Goal: Check status: Check status

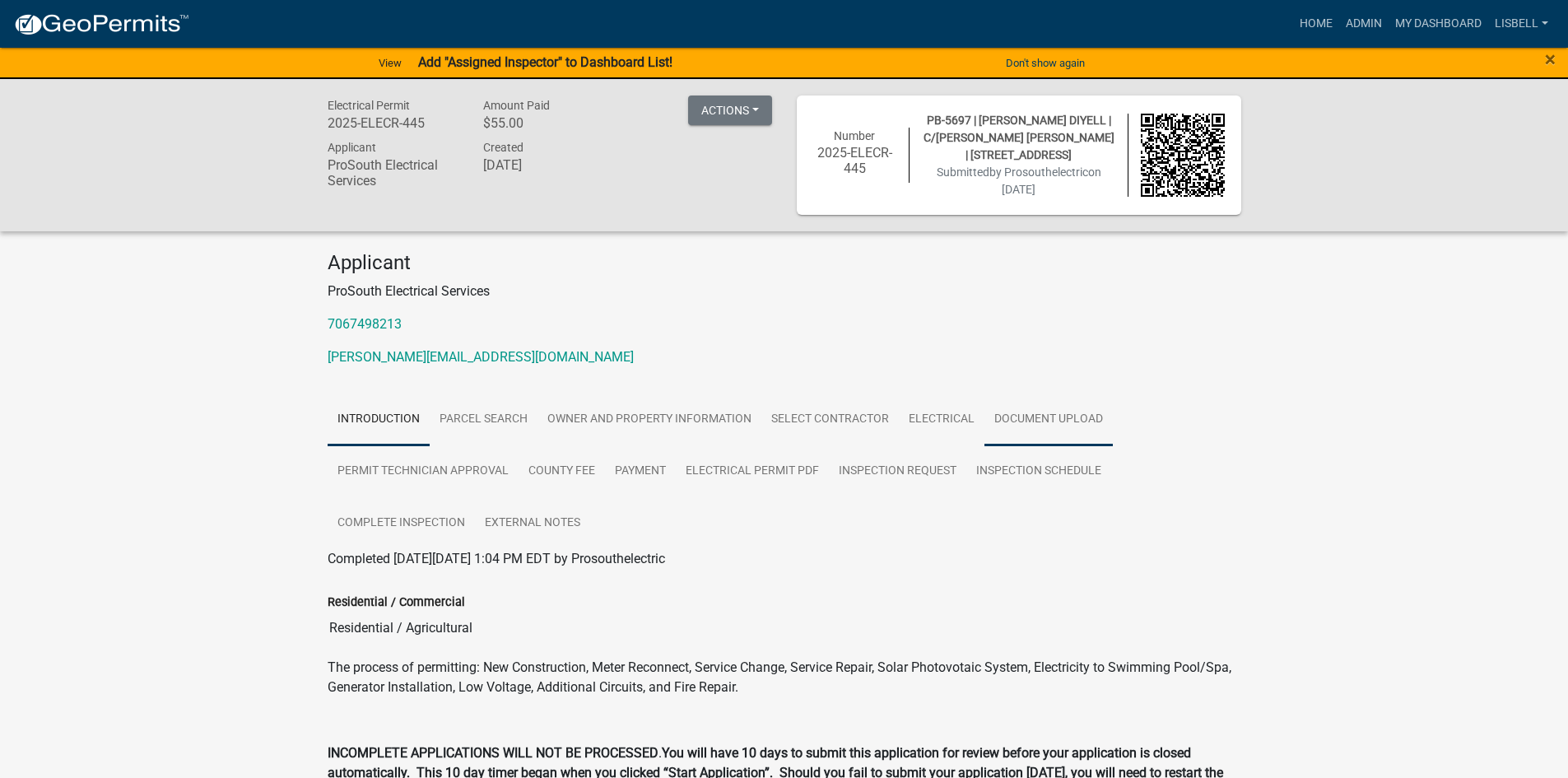
click at [1046, 422] on link "Document Upload" at bounding box center [1048, 419] width 129 height 53
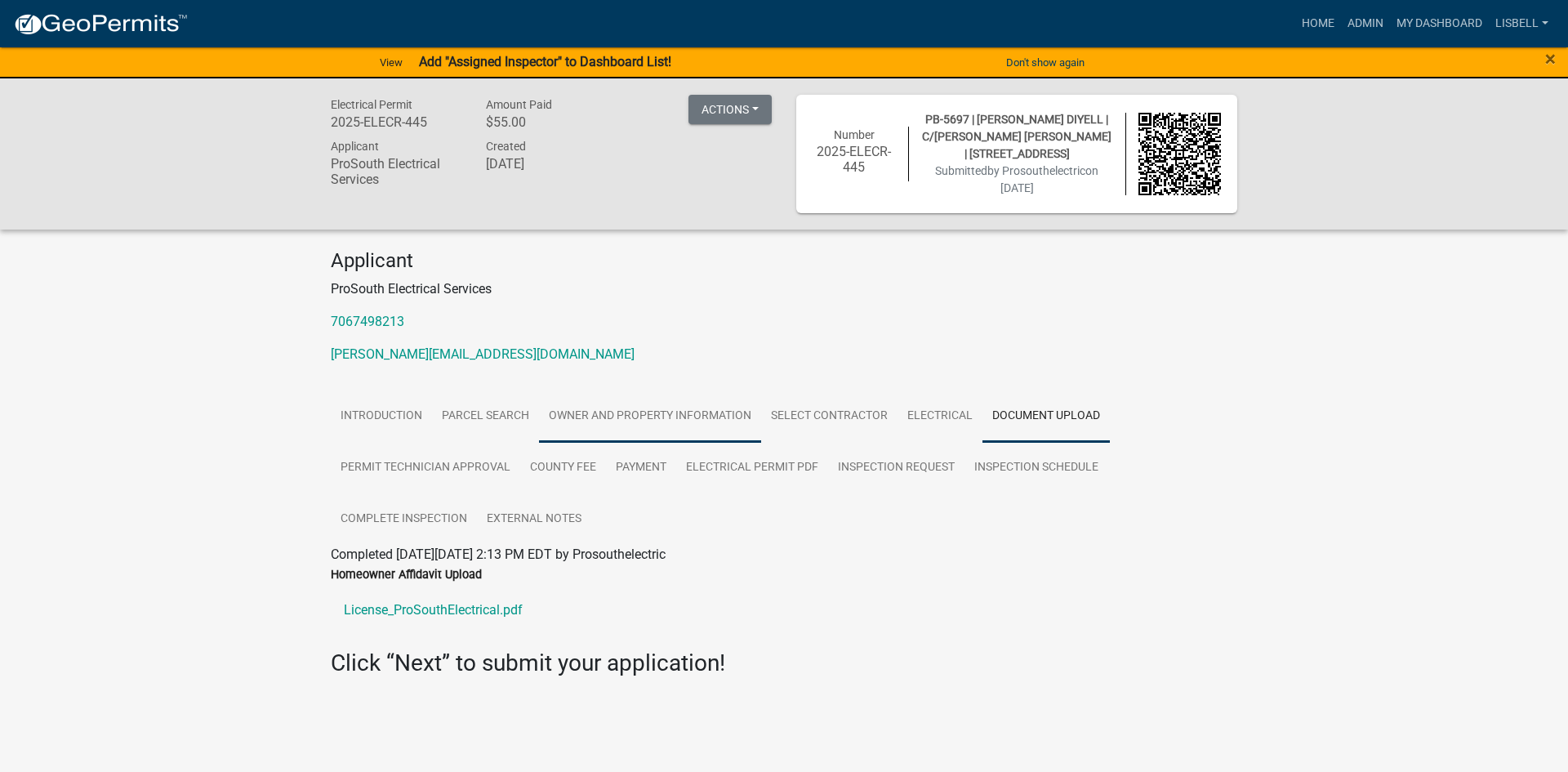
click at [647, 414] on link "Owner and Property Information" at bounding box center [650, 416] width 222 height 52
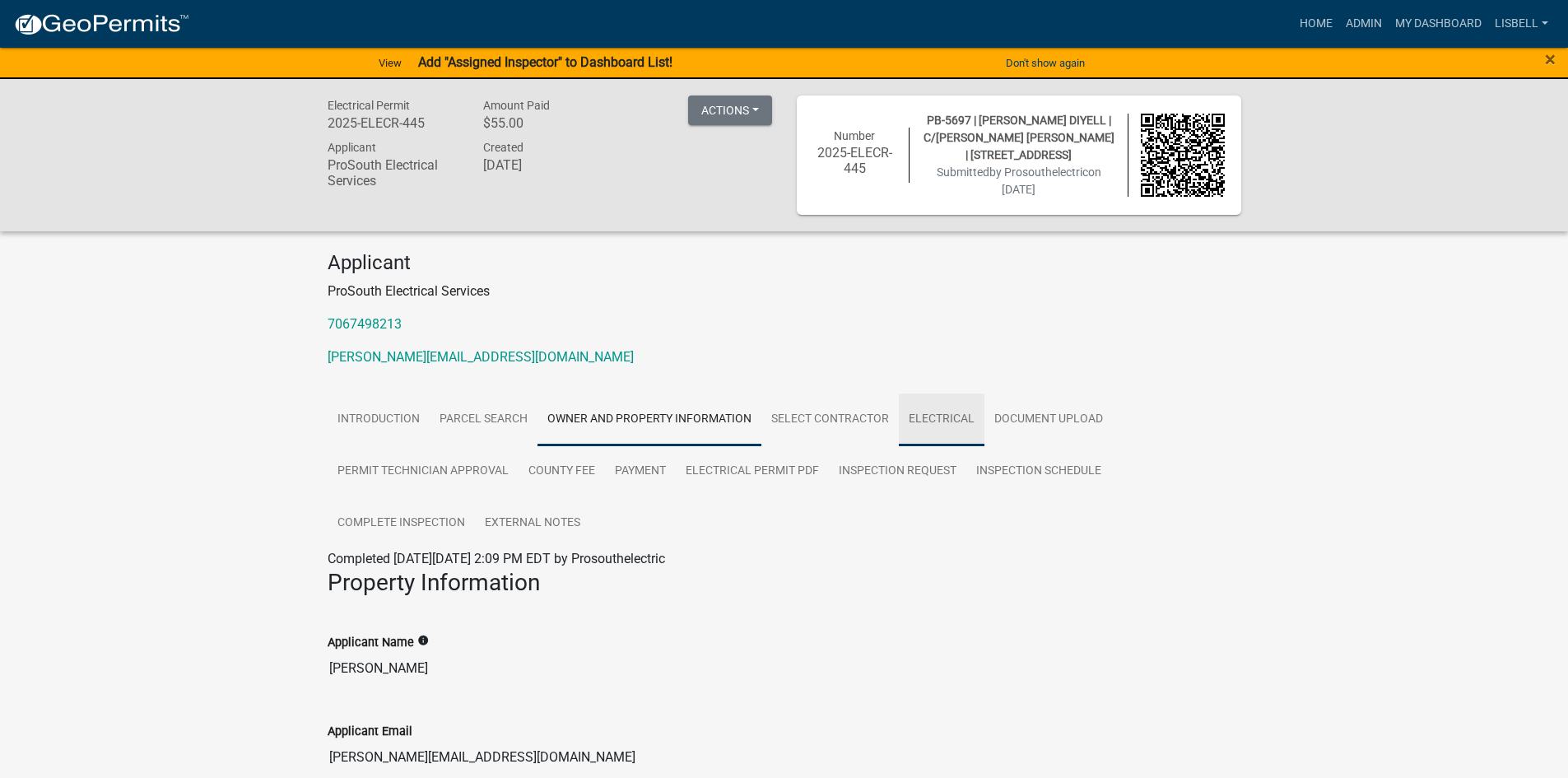
click at [925, 412] on link "Electrical" at bounding box center [942, 419] width 86 height 53
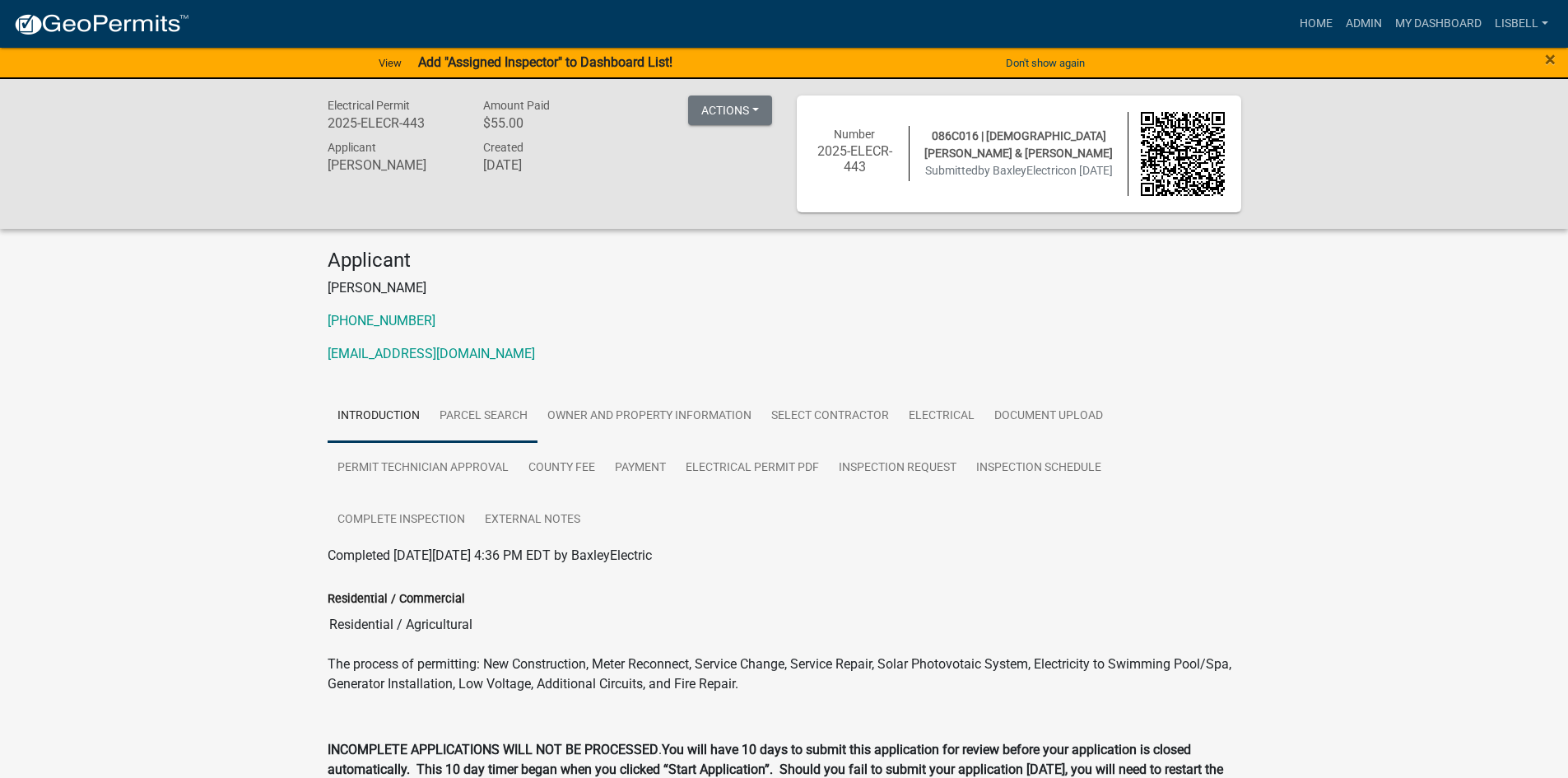
click at [484, 413] on link "Parcel search" at bounding box center [484, 416] width 108 height 53
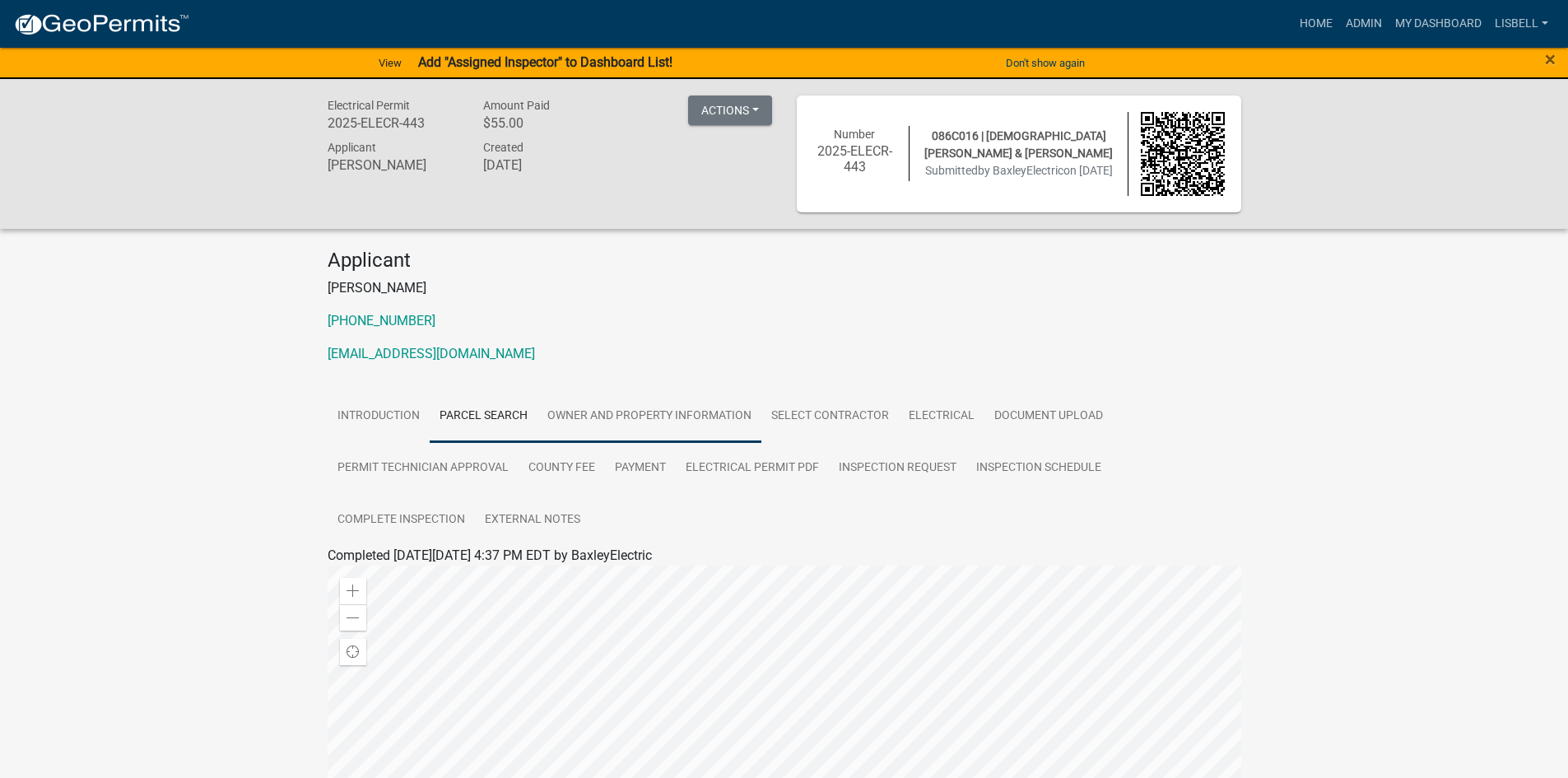
click at [577, 411] on link "Owner and Property Information" at bounding box center [649, 416] width 223 height 53
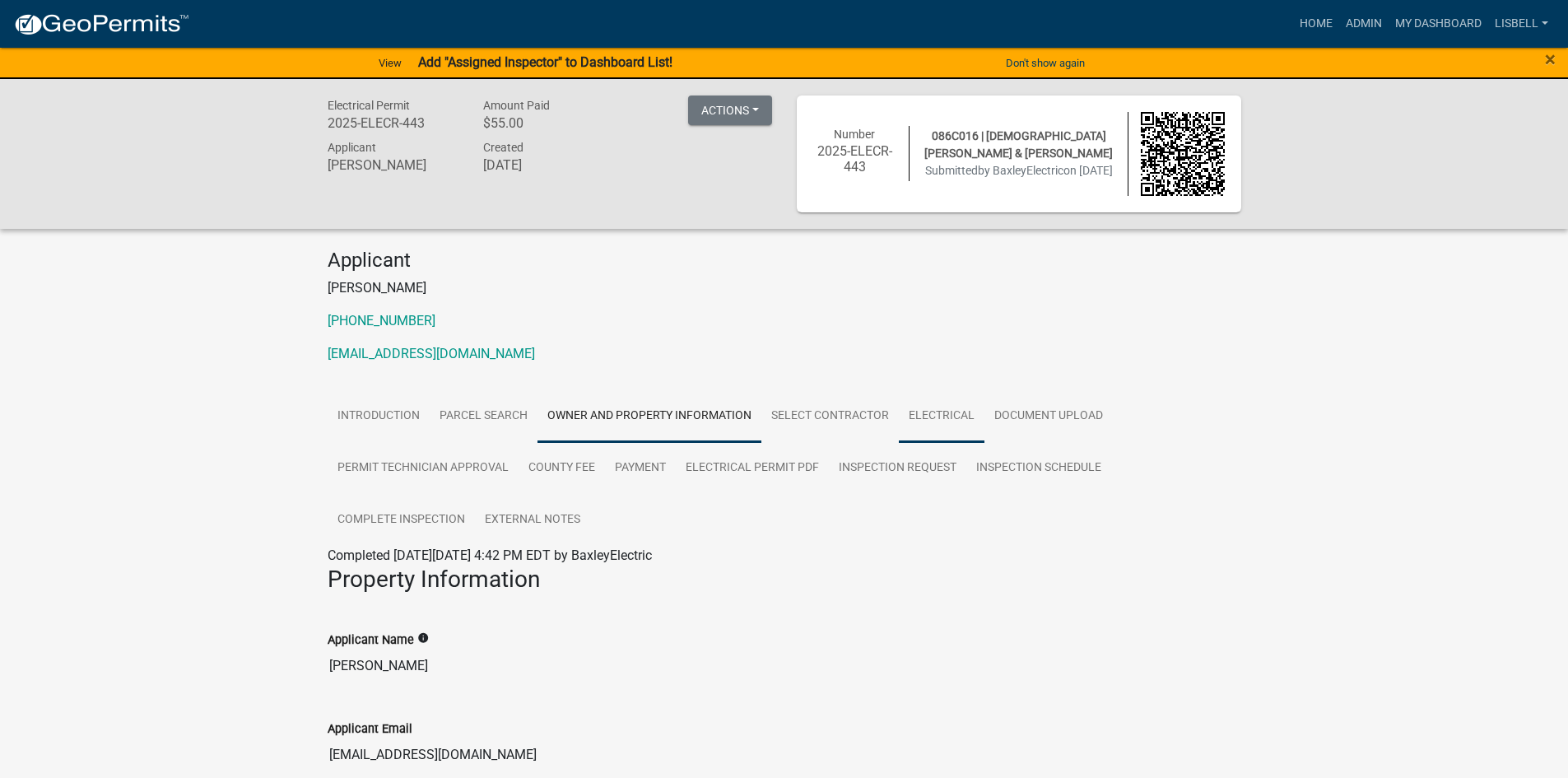
click at [916, 421] on link "Electrical" at bounding box center [942, 416] width 86 height 53
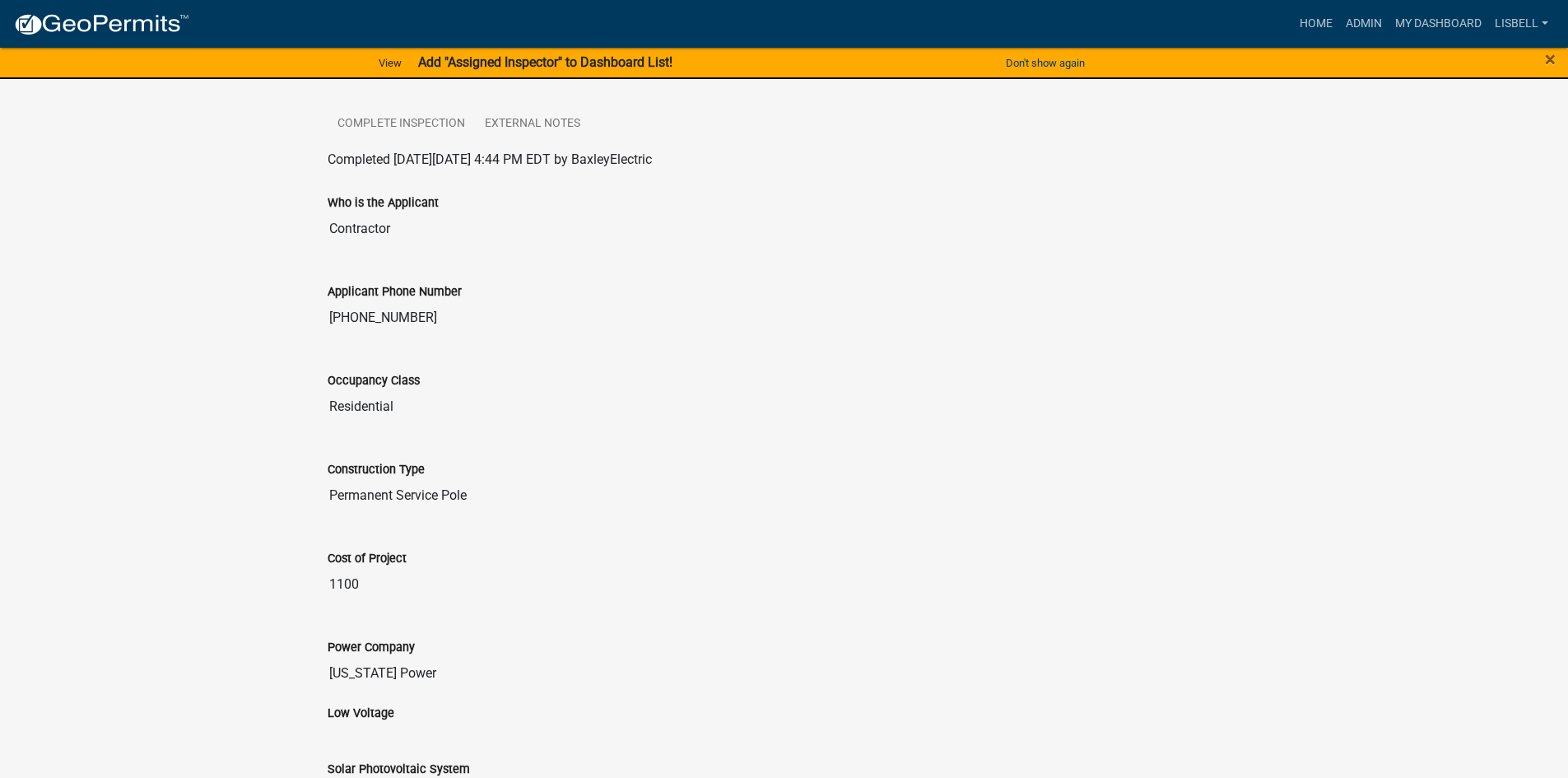
scroll to position [412, 0]
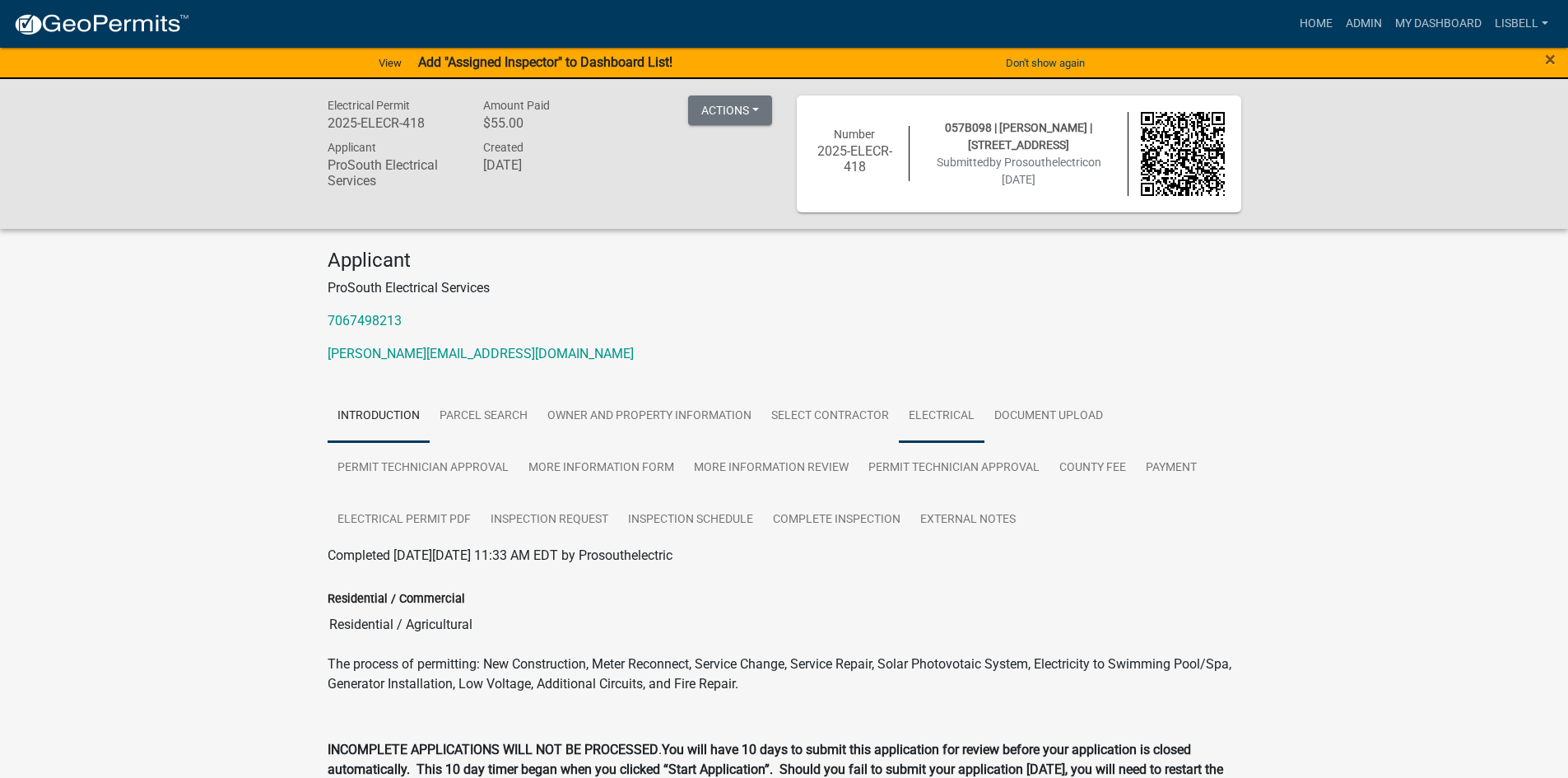
click at [917, 414] on link "Electrical" at bounding box center [942, 416] width 86 height 53
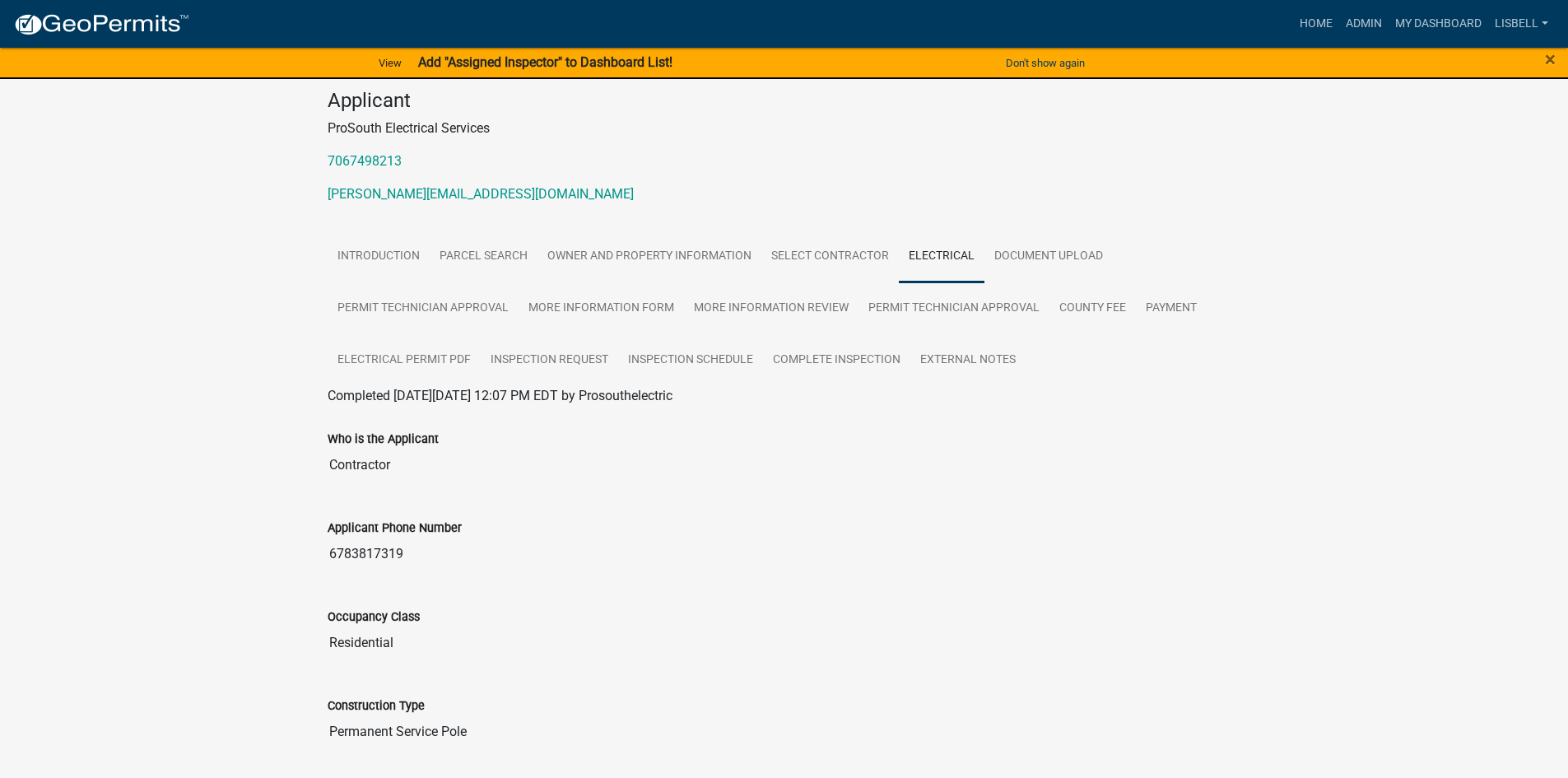
scroll to position [165, 0]
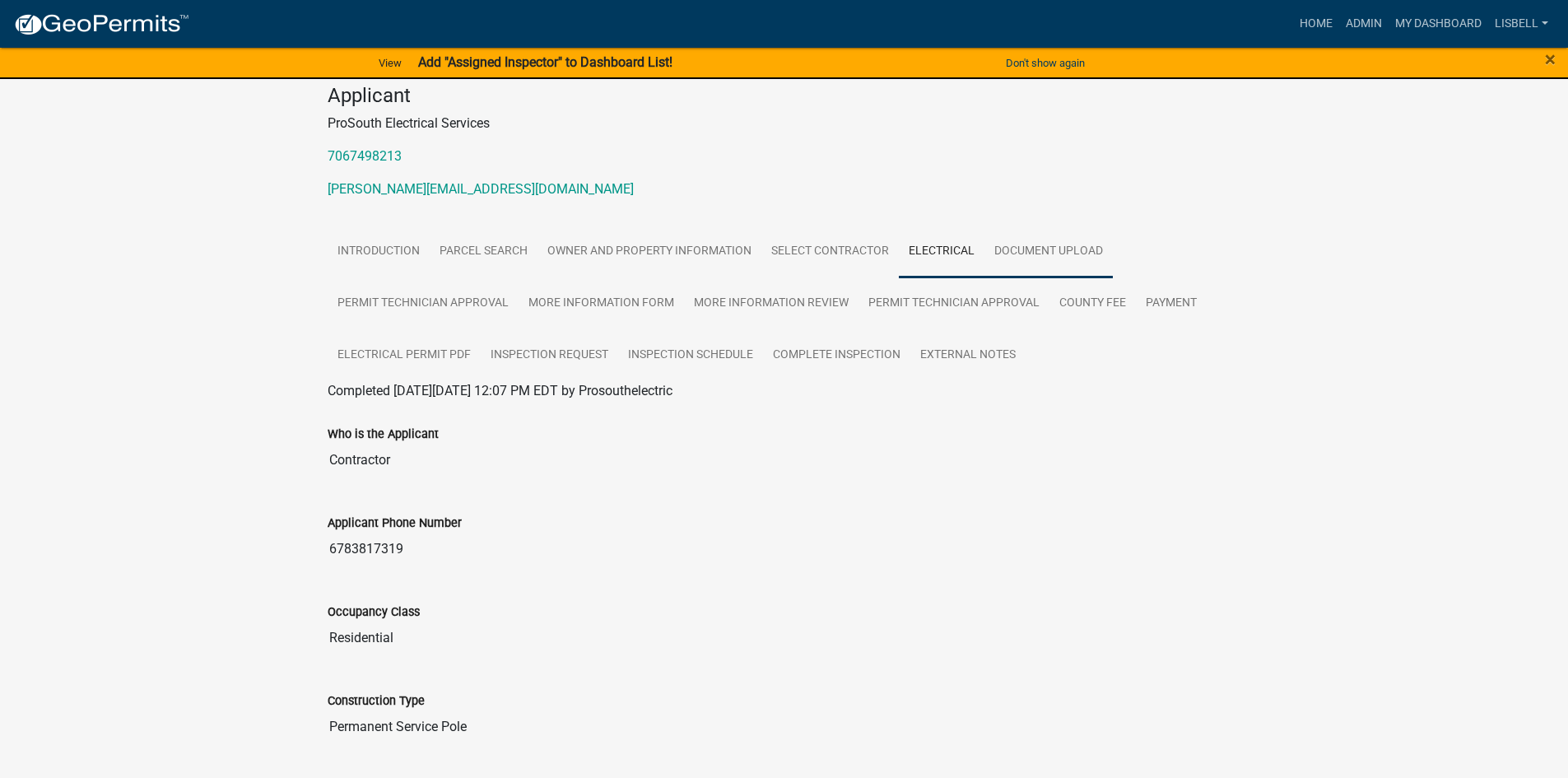
click at [1013, 246] on link "Document Upload" at bounding box center [1048, 251] width 129 height 53
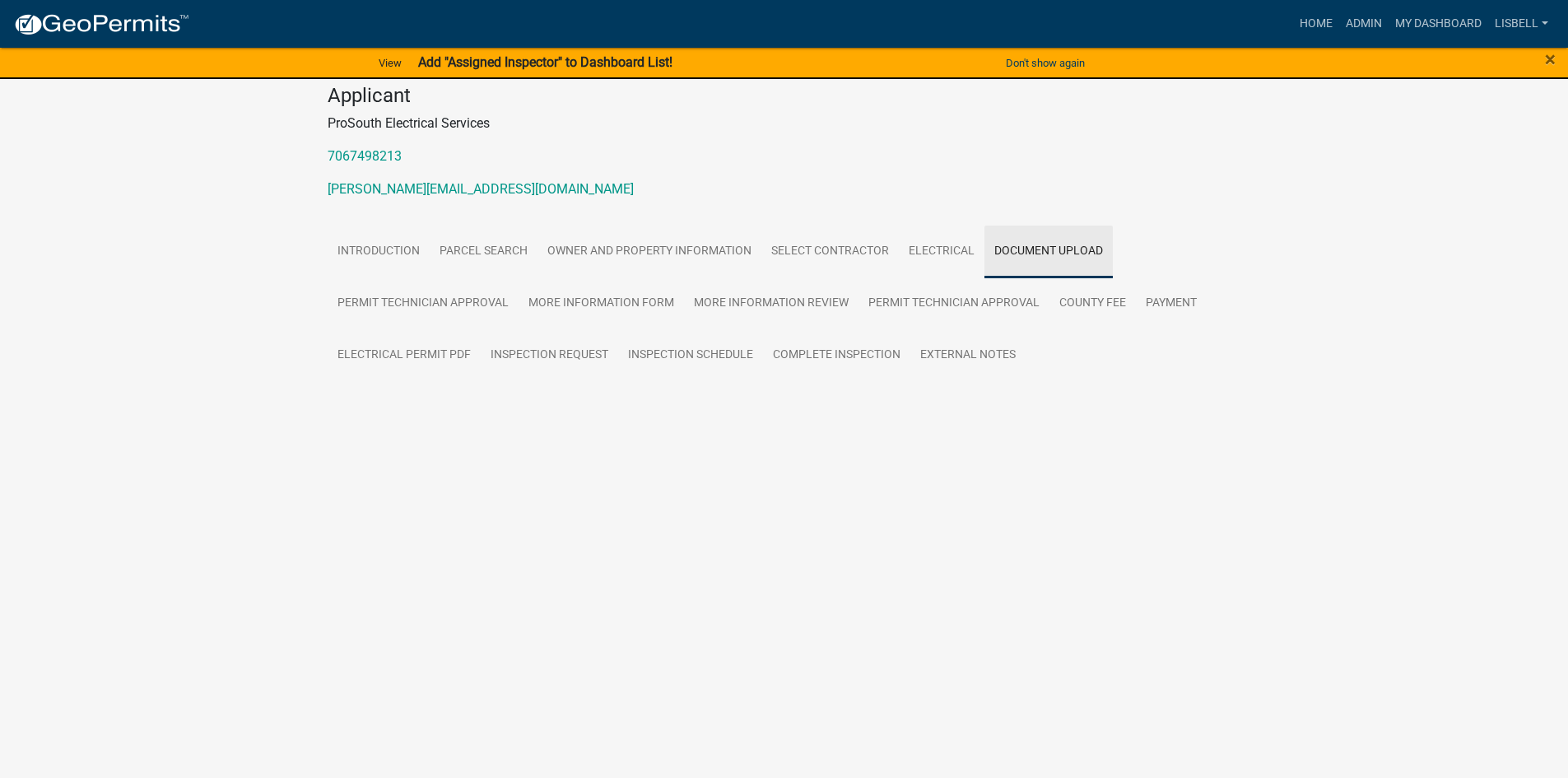
scroll to position [0, 0]
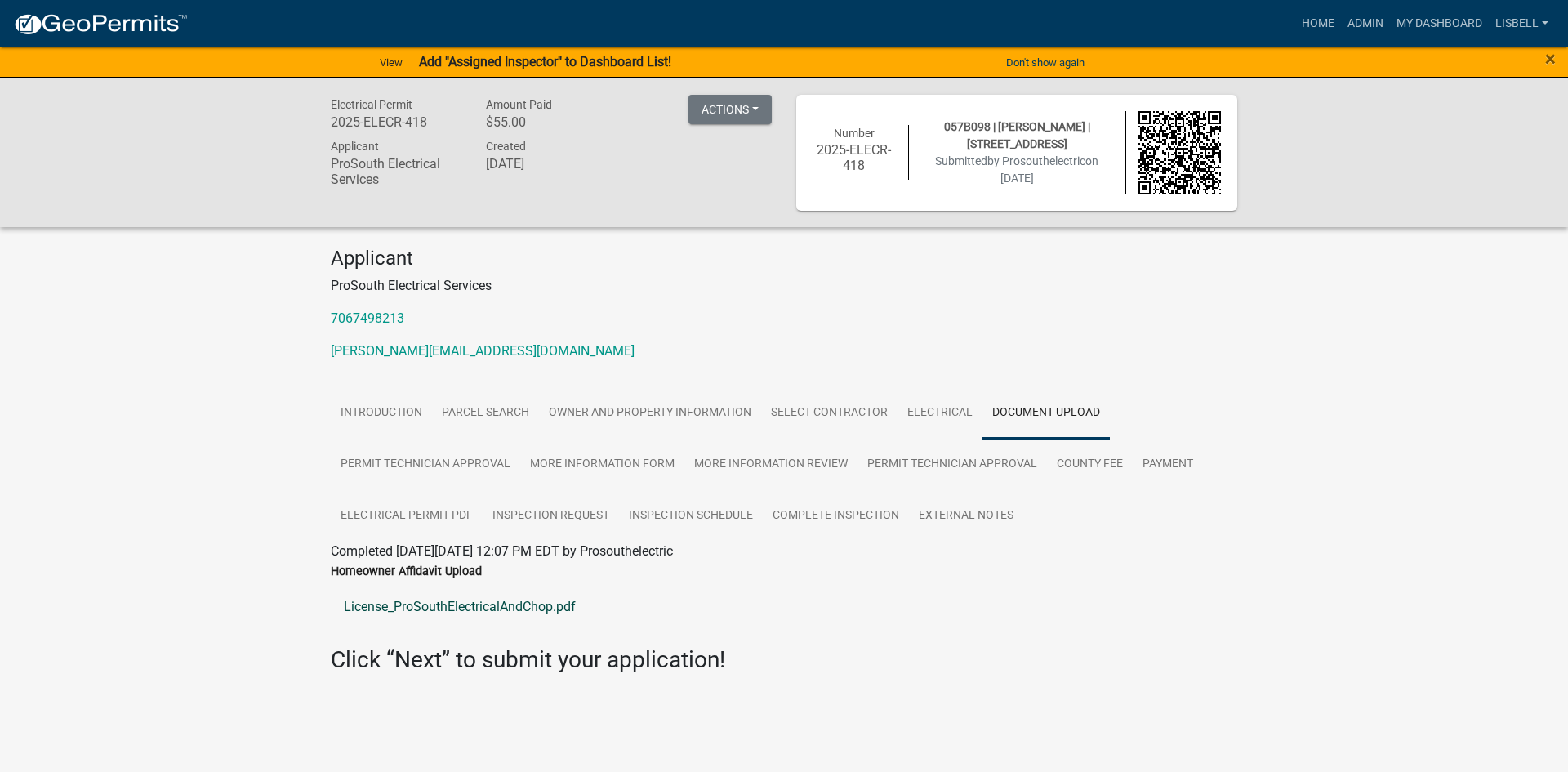
click at [434, 607] on link "License_ProSouthElectricalAndChop.pdf" at bounding box center [784, 607] width 907 height 40
click at [572, 458] on link "More Information Form" at bounding box center [603, 464] width 164 height 52
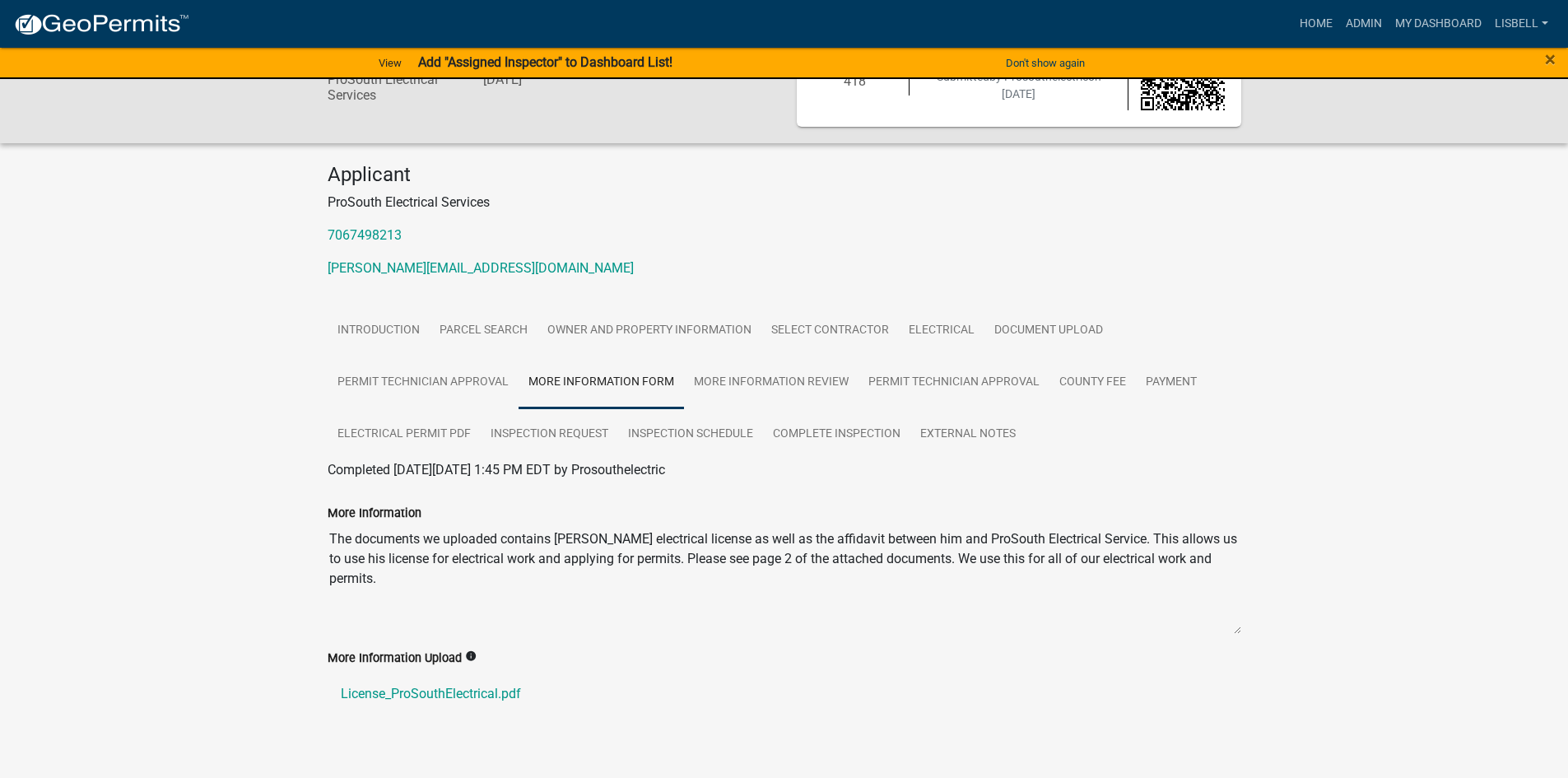
scroll to position [111, 0]
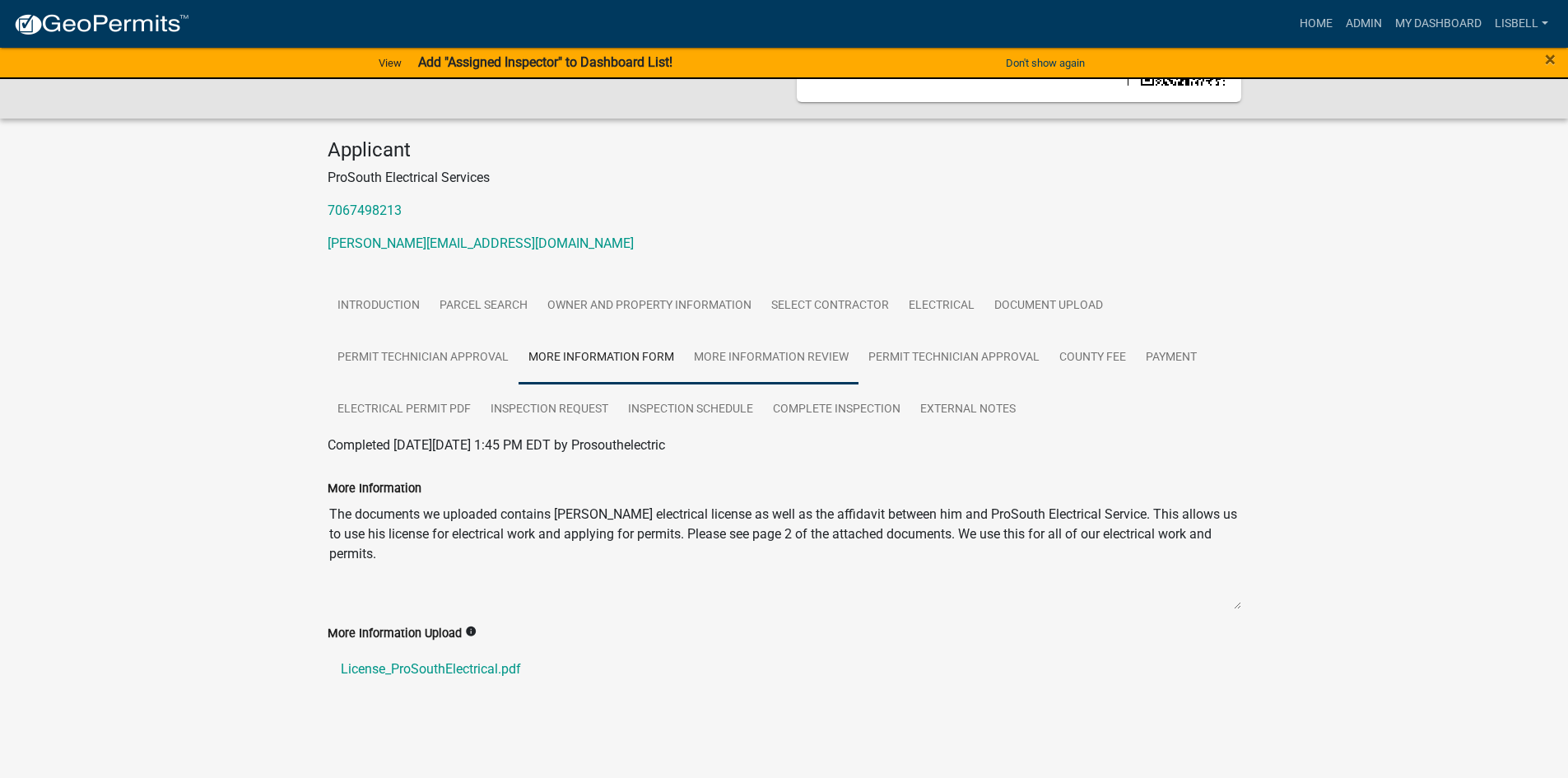
click at [719, 355] on link "More Information Review" at bounding box center [771, 358] width 175 height 53
click at [963, 349] on link "Permit Technician Approval" at bounding box center [954, 358] width 191 height 53
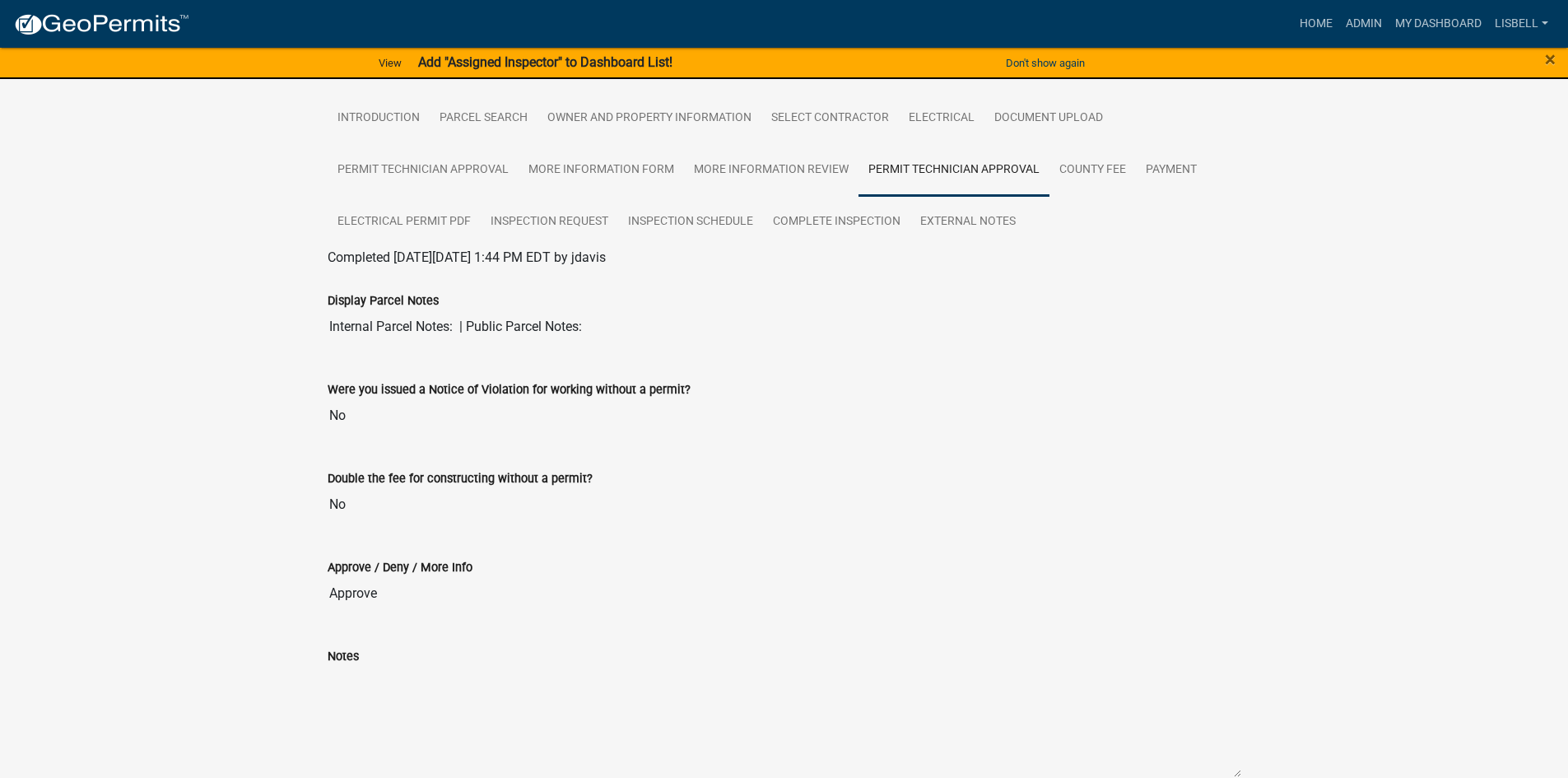
scroll to position [213, 0]
